Goal: Task Accomplishment & Management: Complete application form

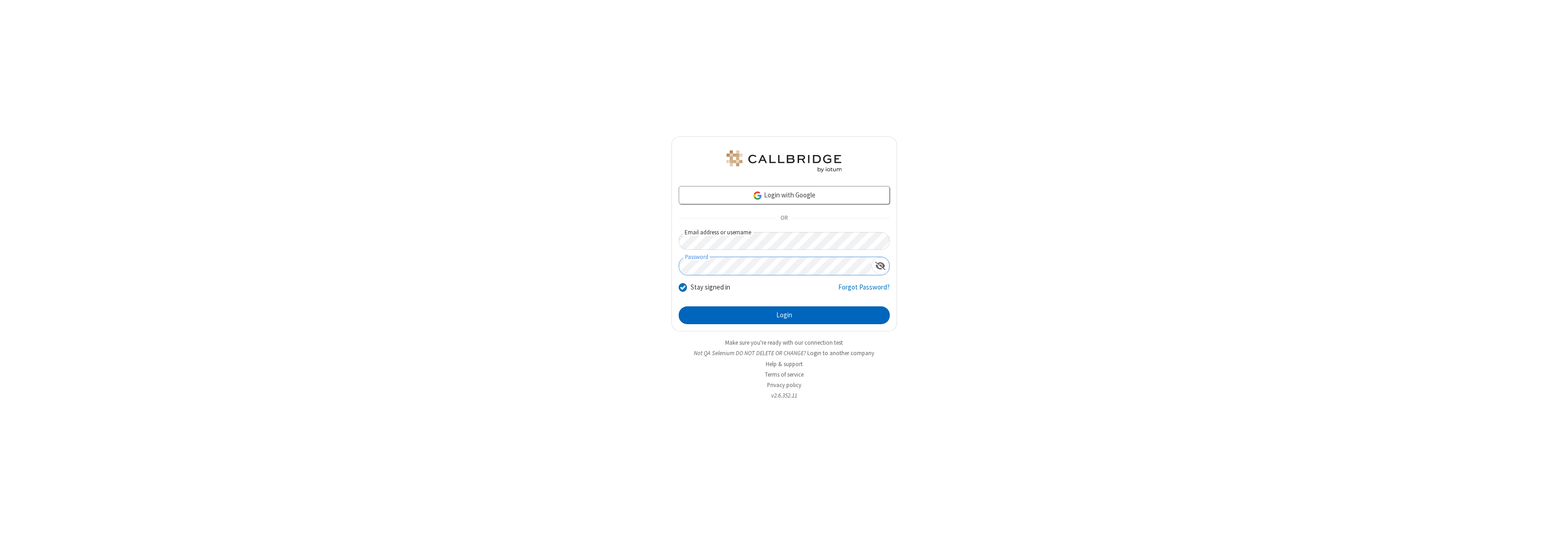
click at [784, 315] on button "Login" at bounding box center [784, 315] width 211 height 18
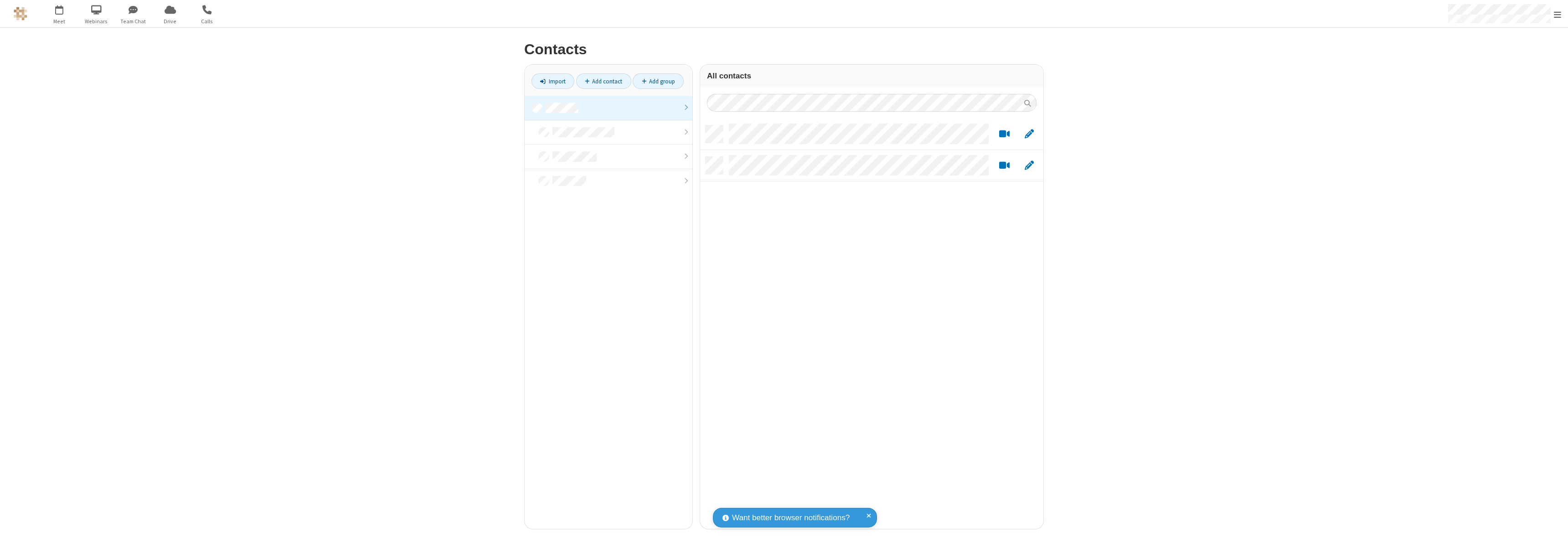
click at [608, 108] on link at bounding box center [608, 108] width 168 height 24
click at [603, 81] on link "Add contact" at bounding box center [603, 81] width 55 height 15
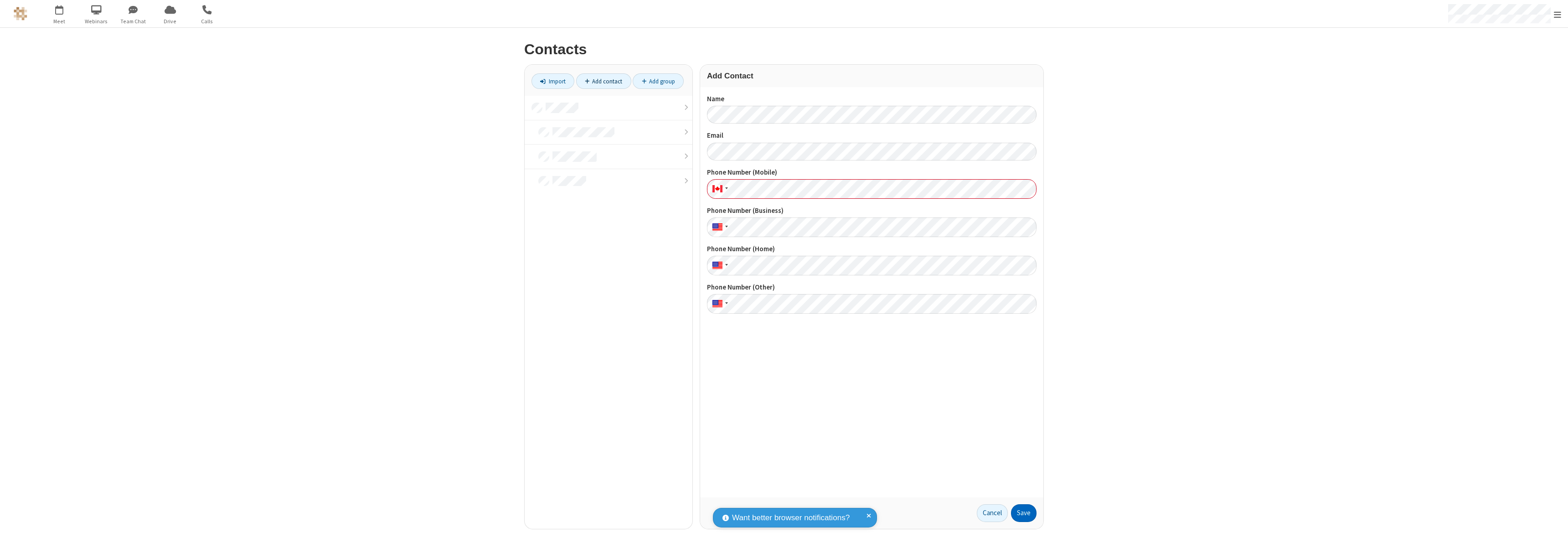
click at [1024, 513] on button "Save" at bounding box center [1024, 513] width 26 height 18
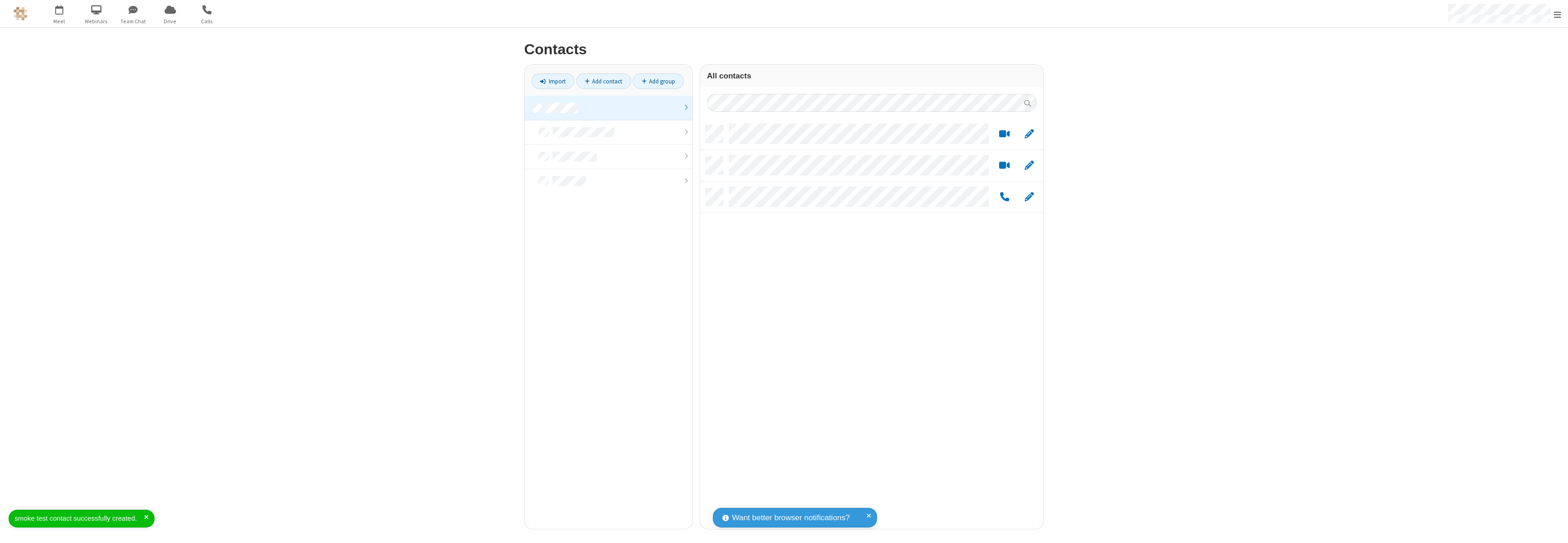
scroll to position [403, 336]
